Goal: Communication & Community: Answer question/provide support

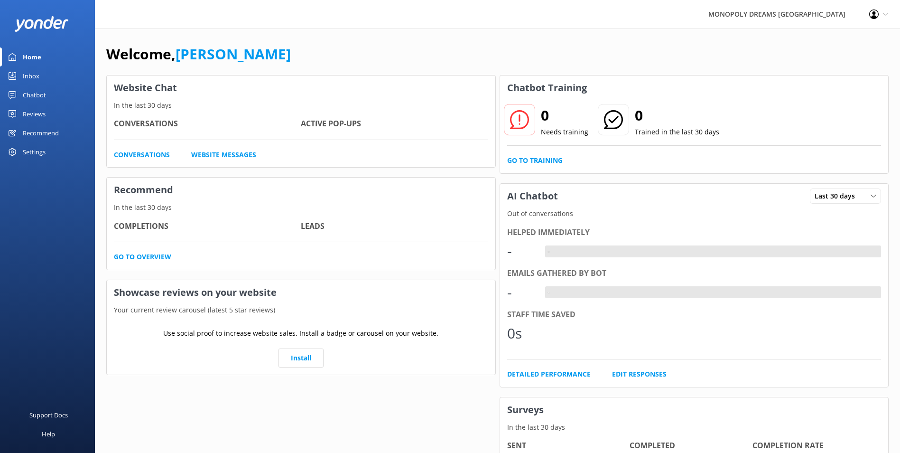
click at [35, 75] on div "Inbox" at bounding box center [31, 75] width 17 height 19
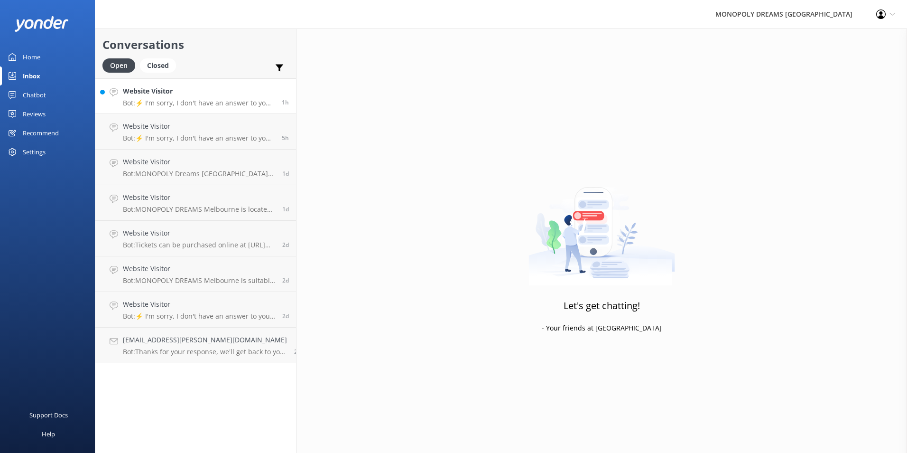
click at [158, 91] on h4 "Website Visitor" at bounding box center [199, 91] width 152 height 10
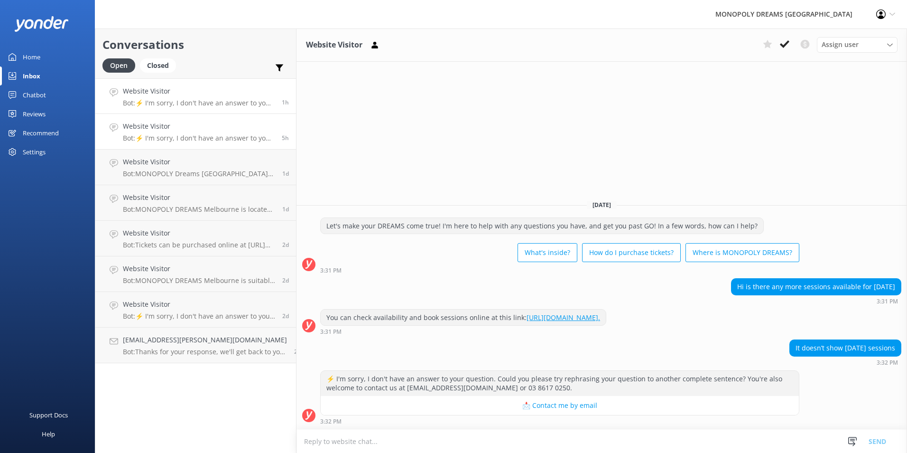
click at [223, 139] on p "Bot: ⚡ I'm sorry, I don't have an answer to your question. Could you please try…" at bounding box center [199, 138] width 152 height 9
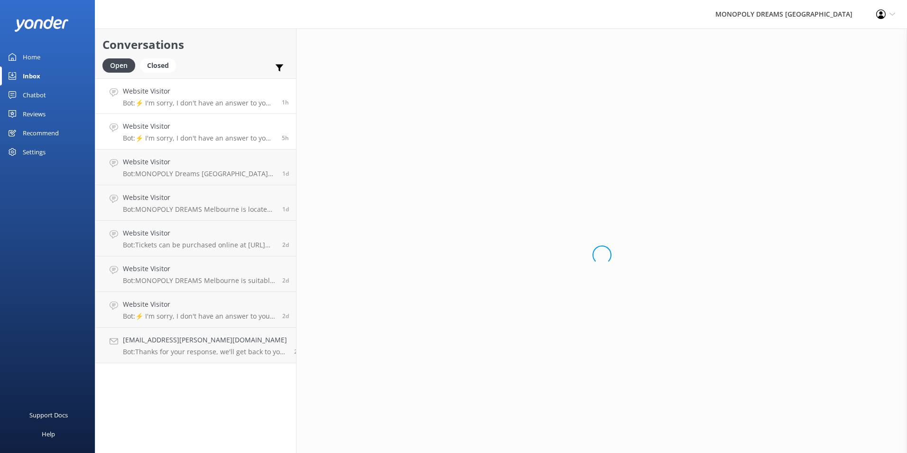
click at [217, 101] on p "Bot: ⚡ I'm sorry, I don't have an answer to your question. Could you please try…" at bounding box center [199, 103] width 152 height 9
